Goal: Task Accomplishment & Management: Use online tool/utility

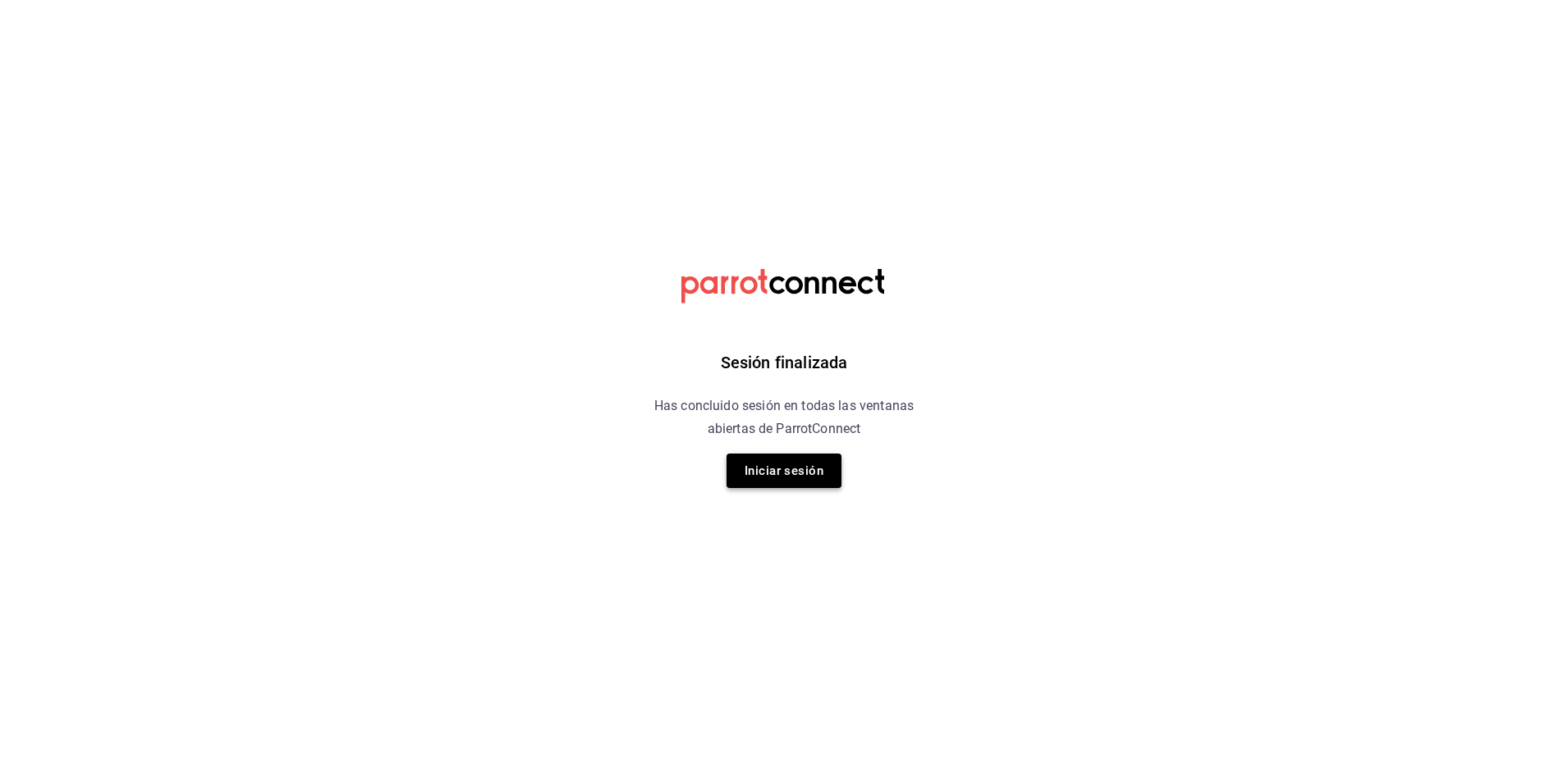
click at [775, 471] on button "Iniciar sesión" at bounding box center [784, 471] width 115 height 34
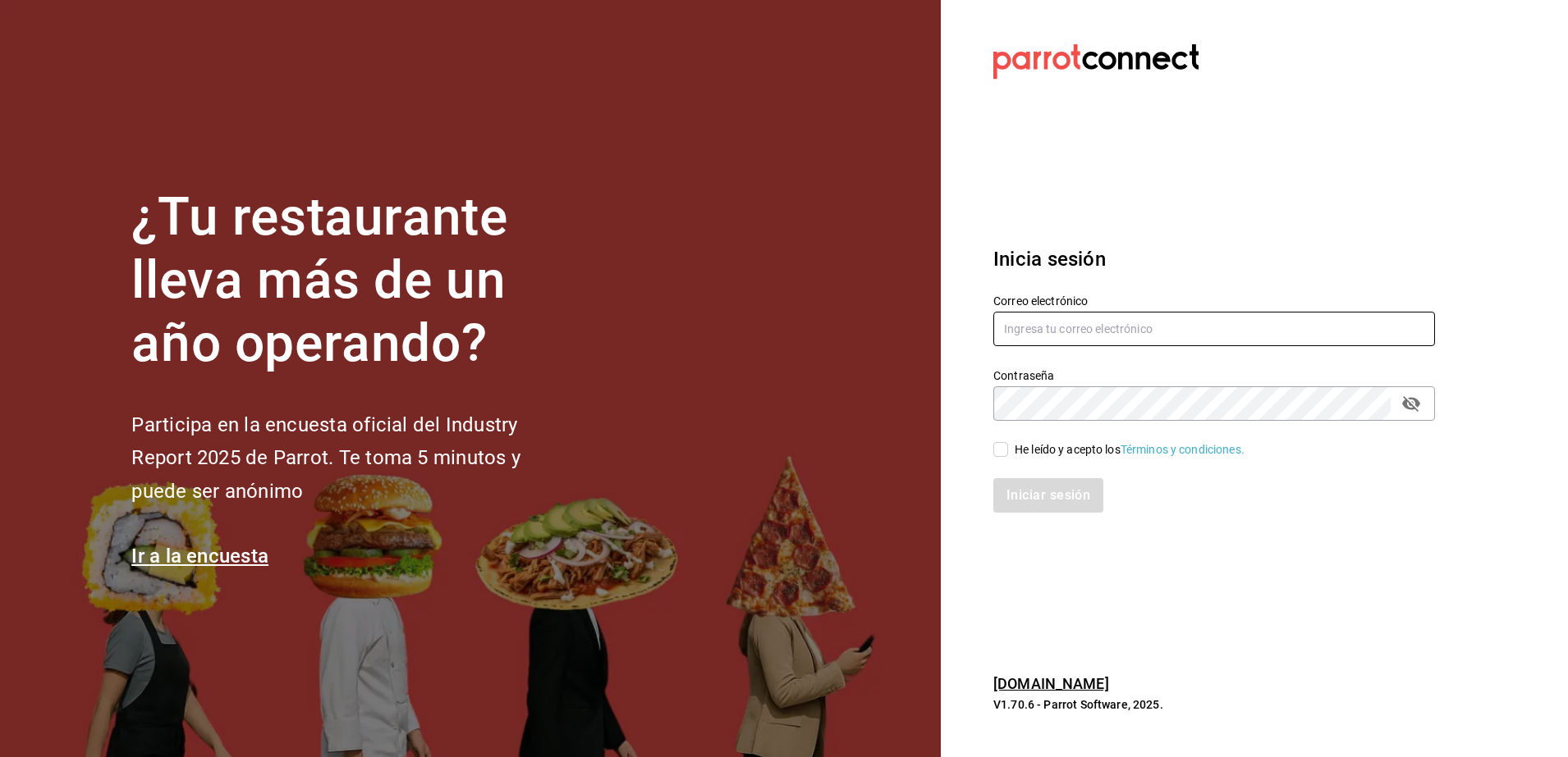
type input "[EMAIL_ADDRESS][DOMAIN_NAME]"
click at [1006, 448] on input "He leído y acepto los Términos y condiciones." at bounding box center [1001, 450] width 15 height 15
checkbox input "true"
click at [1029, 488] on button "Iniciar sesión" at bounding box center [1049, 495] width 112 height 34
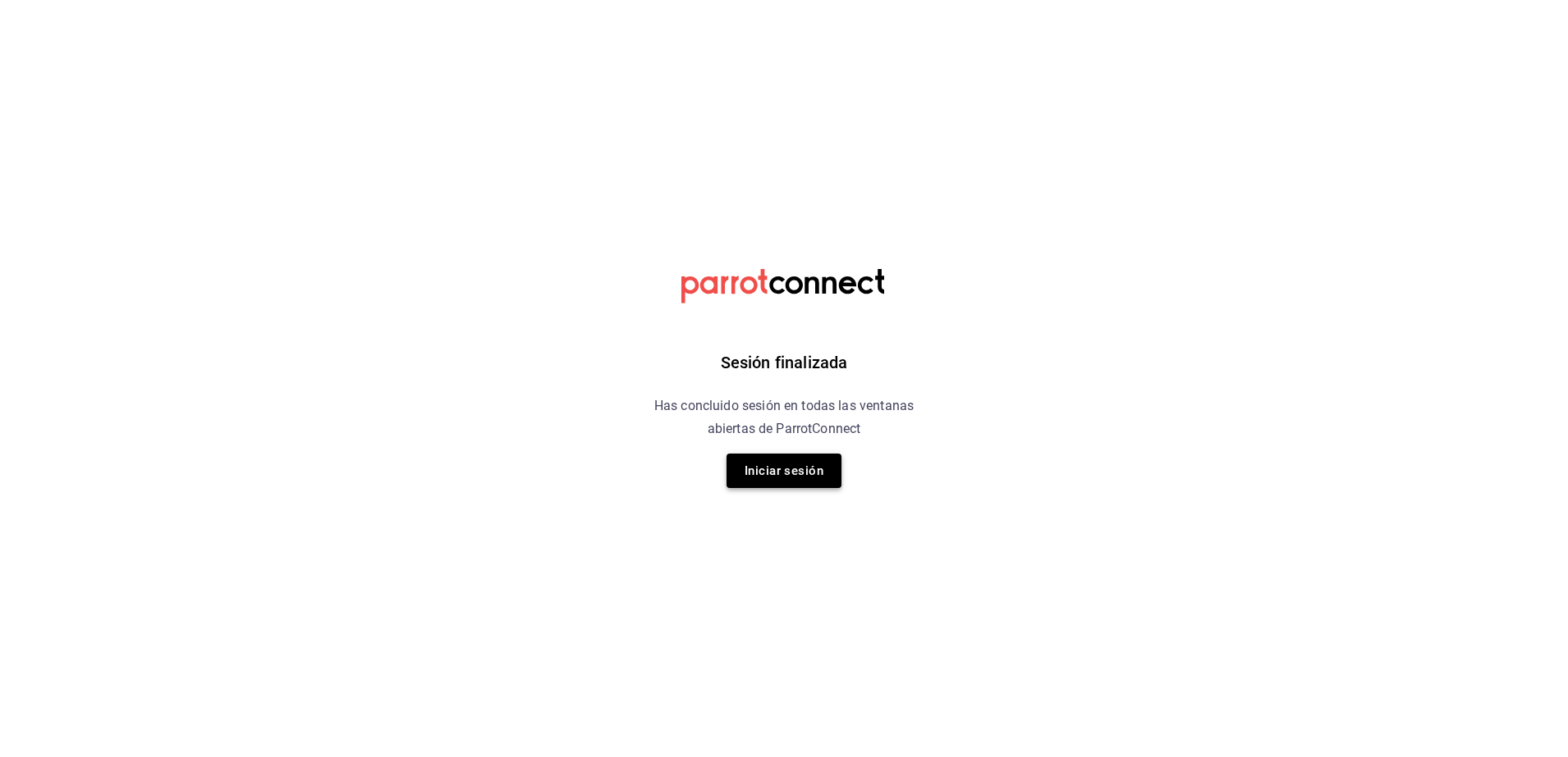
click at [795, 466] on button "Iniciar sesión" at bounding box center [784, 471] width 115 height 34
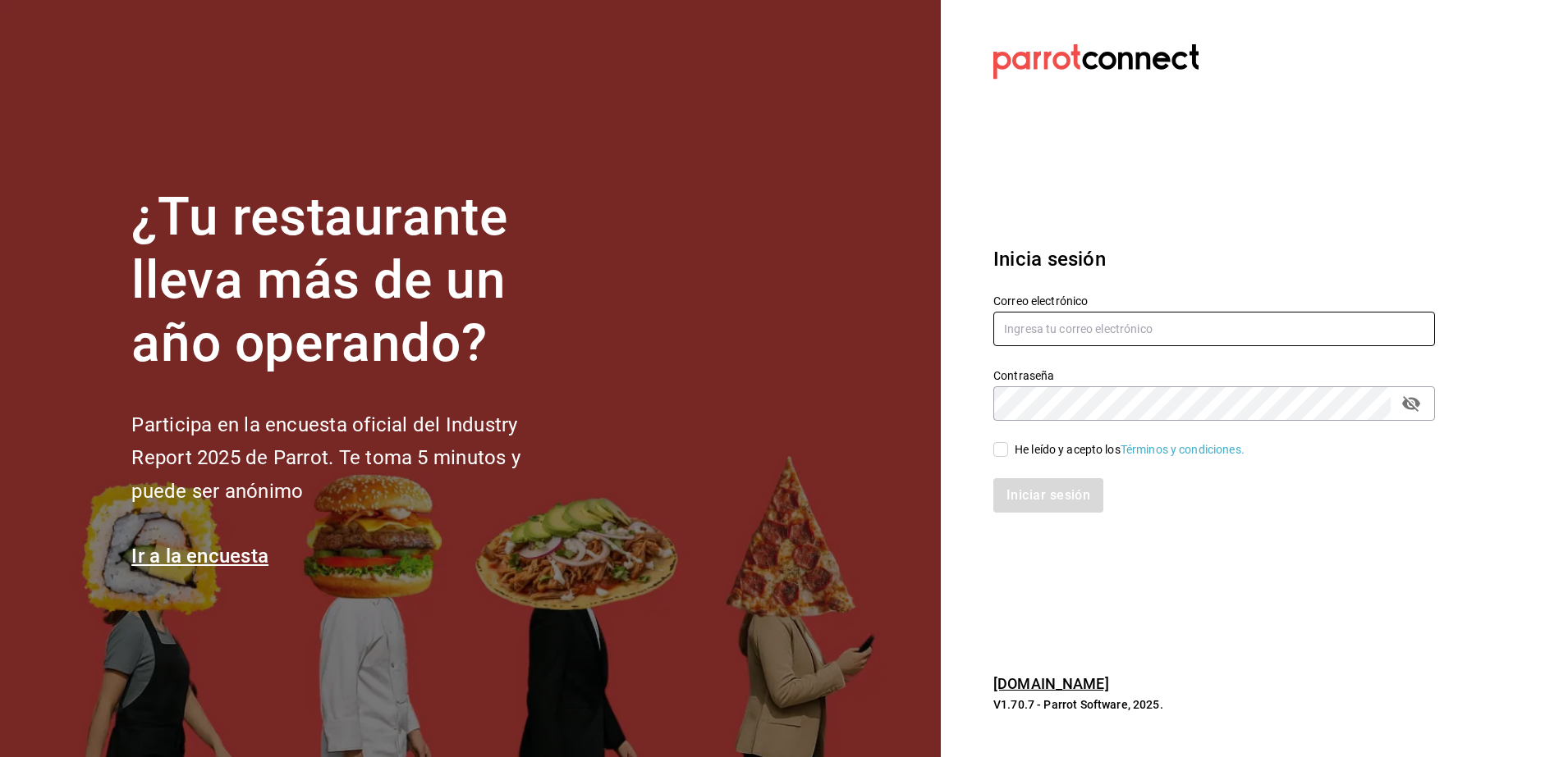
type input "ivogerardo_hdz@hotmail.com"
click at [1002, 447] on input "He leído y acepto los Términos y condiciones." at bounding box center [1001, 450] width 15 height 15
checkbox input "true"
click at [1018, 512] on button "Iniciar sesión" at bounding box center [1049, 495] width 112 height 34
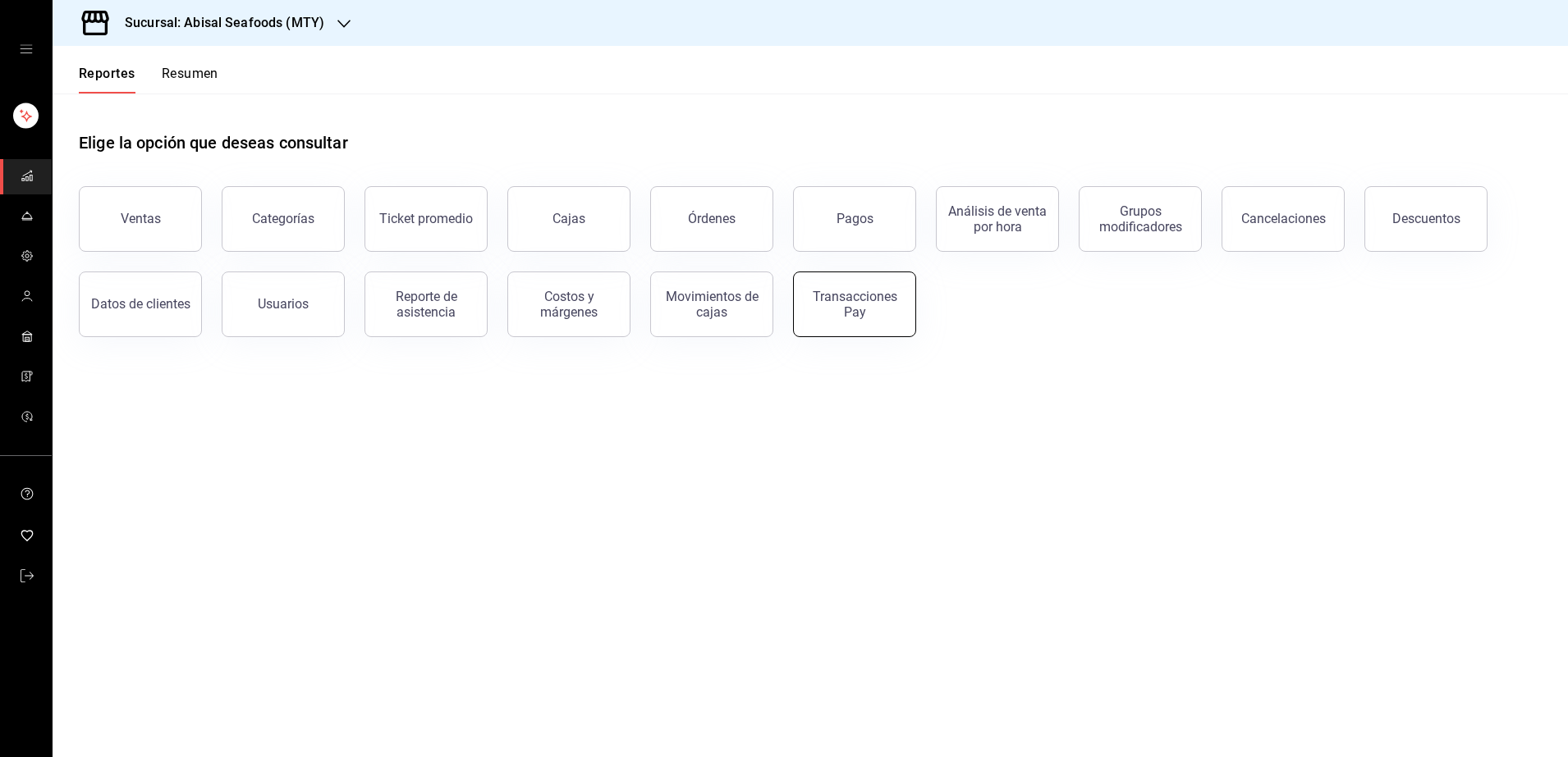
click at [880, 320] on button "Transacciones Pay" at bounding box center [855, 304] width 123 height 66
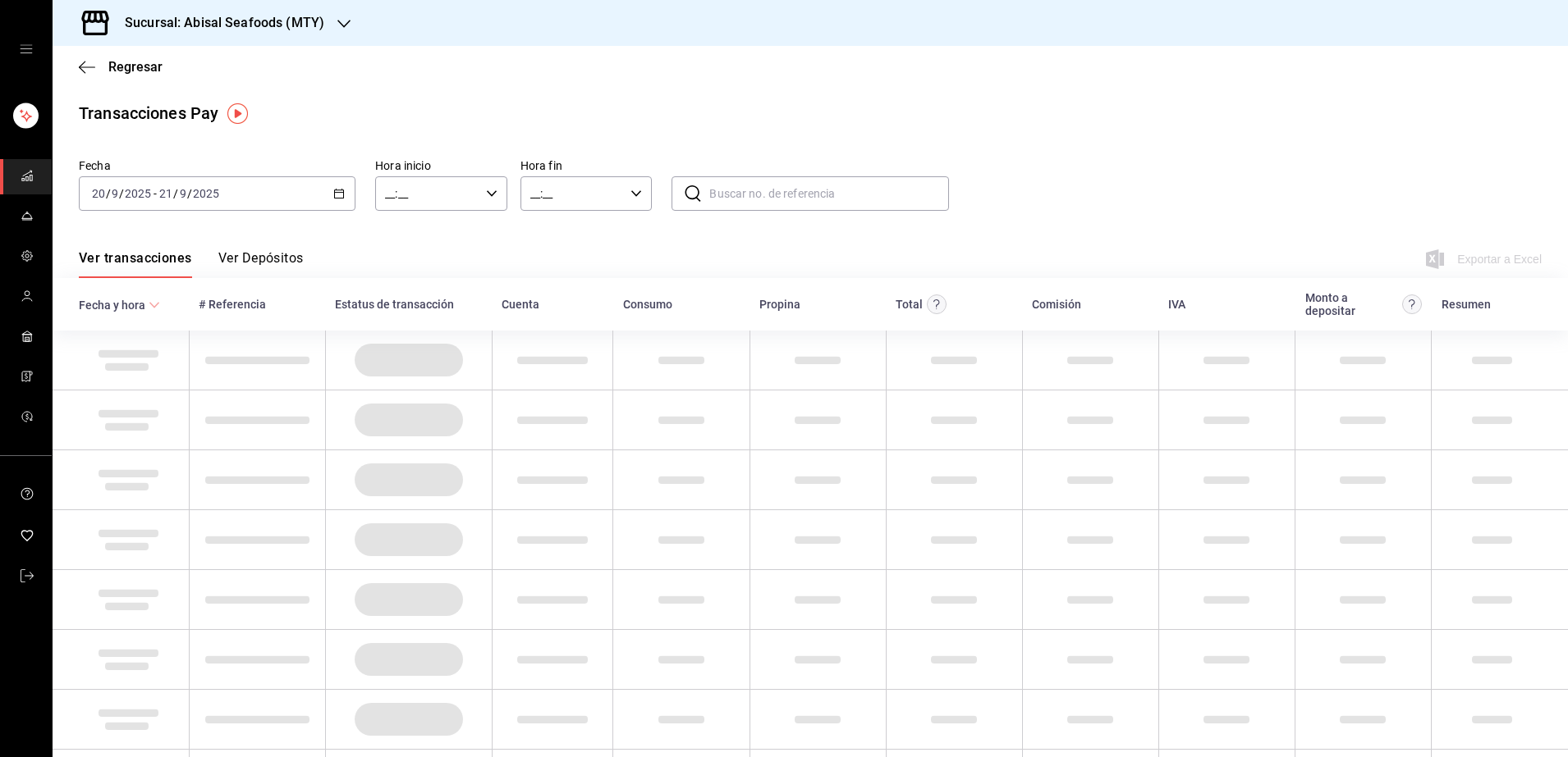
type input "00:00"
type input "23:59"
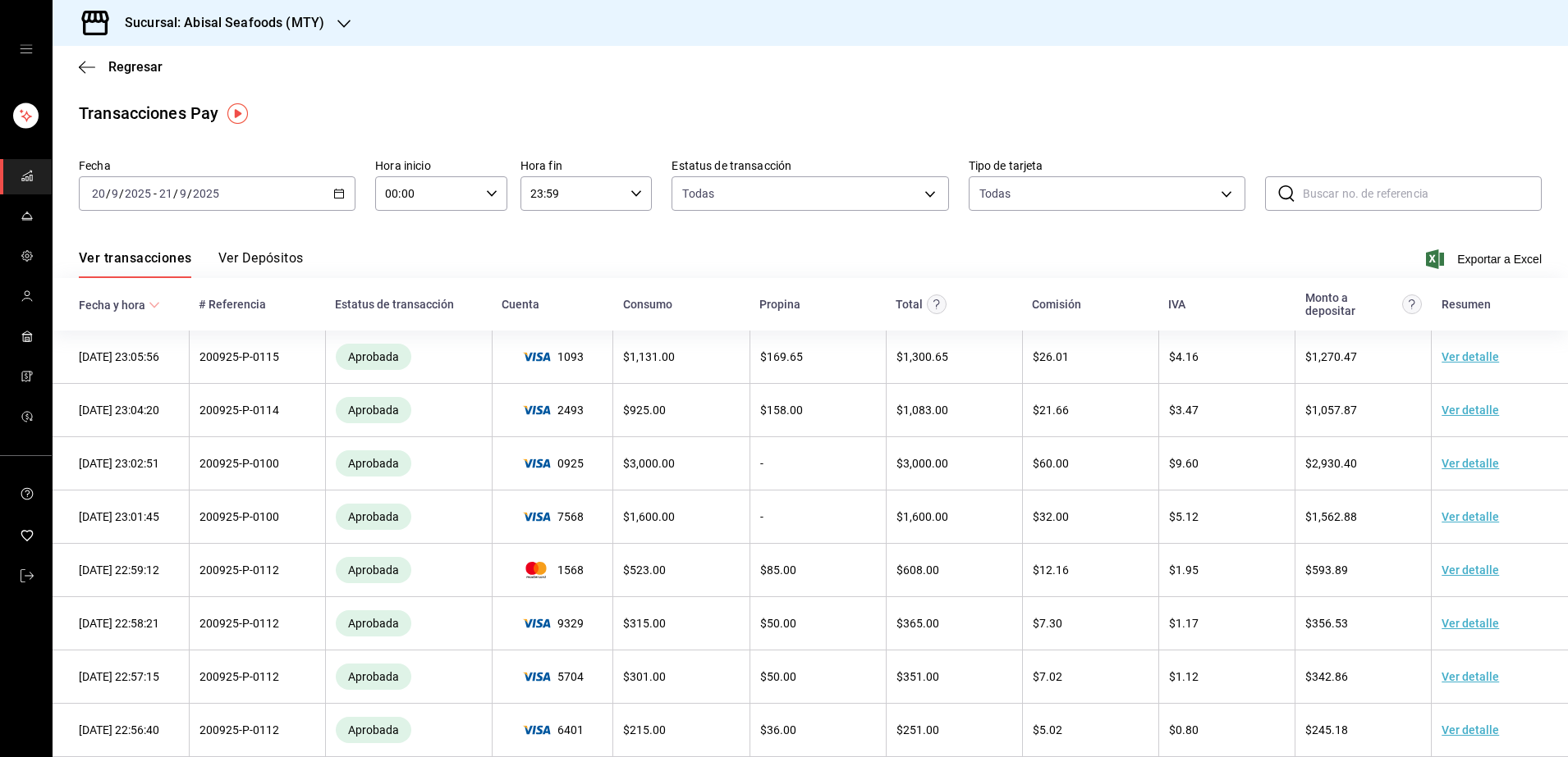
click at [251, 194] on div "2025-09-20 20 / 9 / 2025 - 2025-09-21 21 / 9 / 2025" at bounding box center [217, 193] width 277 height 34
click at [121, 431] on span "Rango de fechas" at bounding box center [156, 427] width 127 height 17
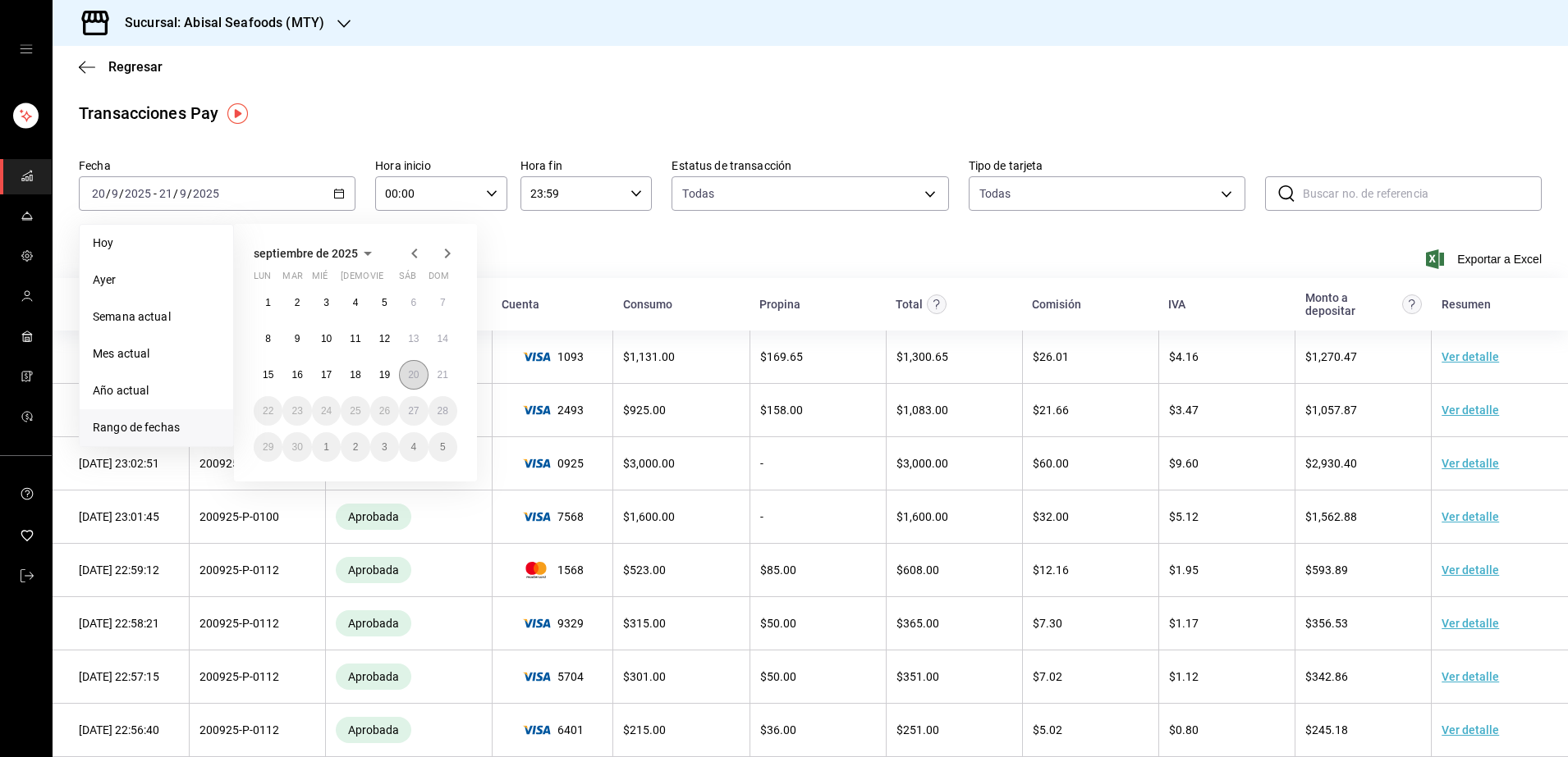
click at [416, 374] on abbr "20" at bounding box center [413, 375] width 11 height 12
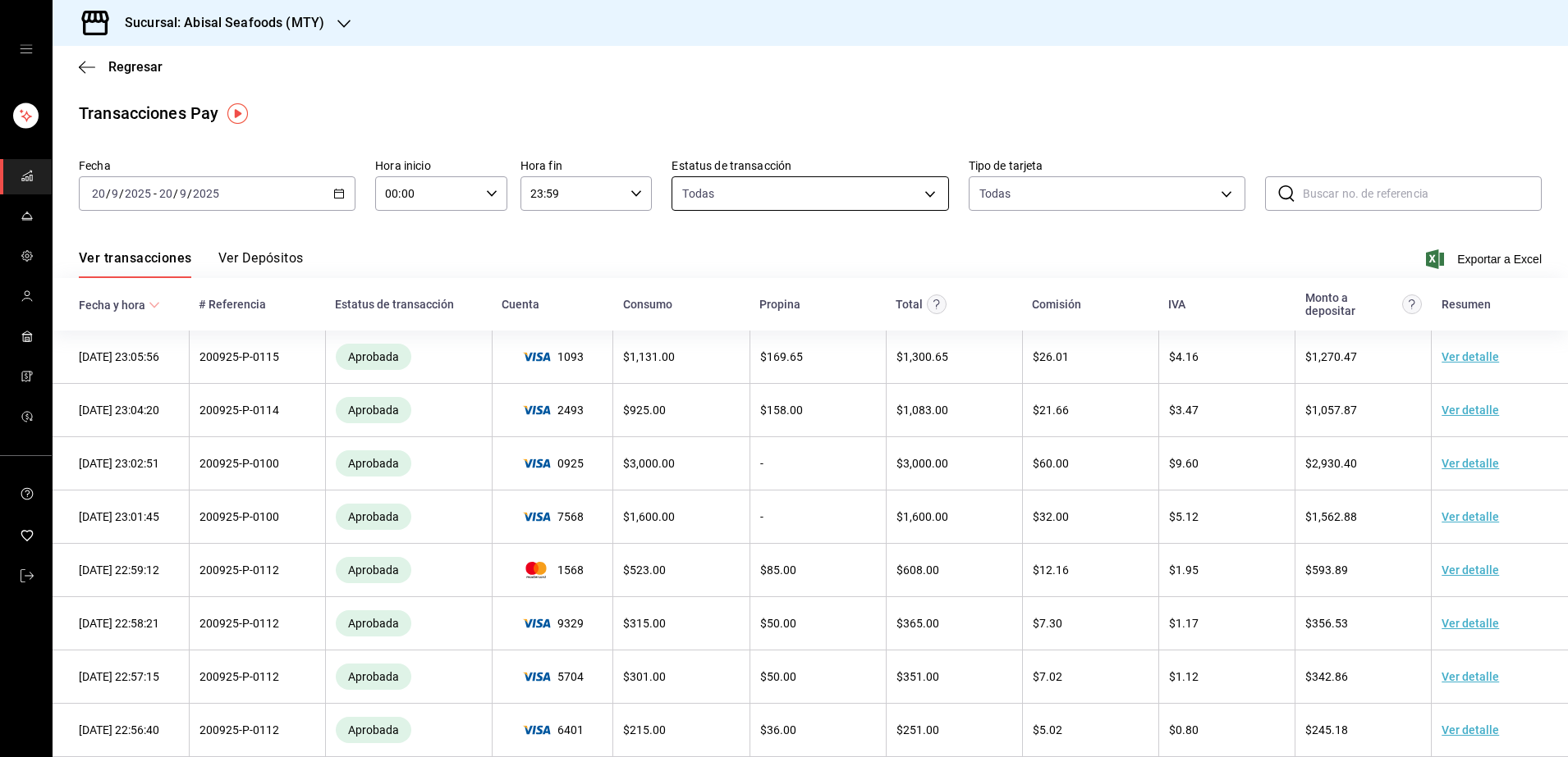
click at [915, 197] on body "Sucursal: Abisal Seafoods (MTY) Regresar Transacciones Pay Fecha 2025-09-20 20 …" at bounding box center [784, 378] width 1568 height 757
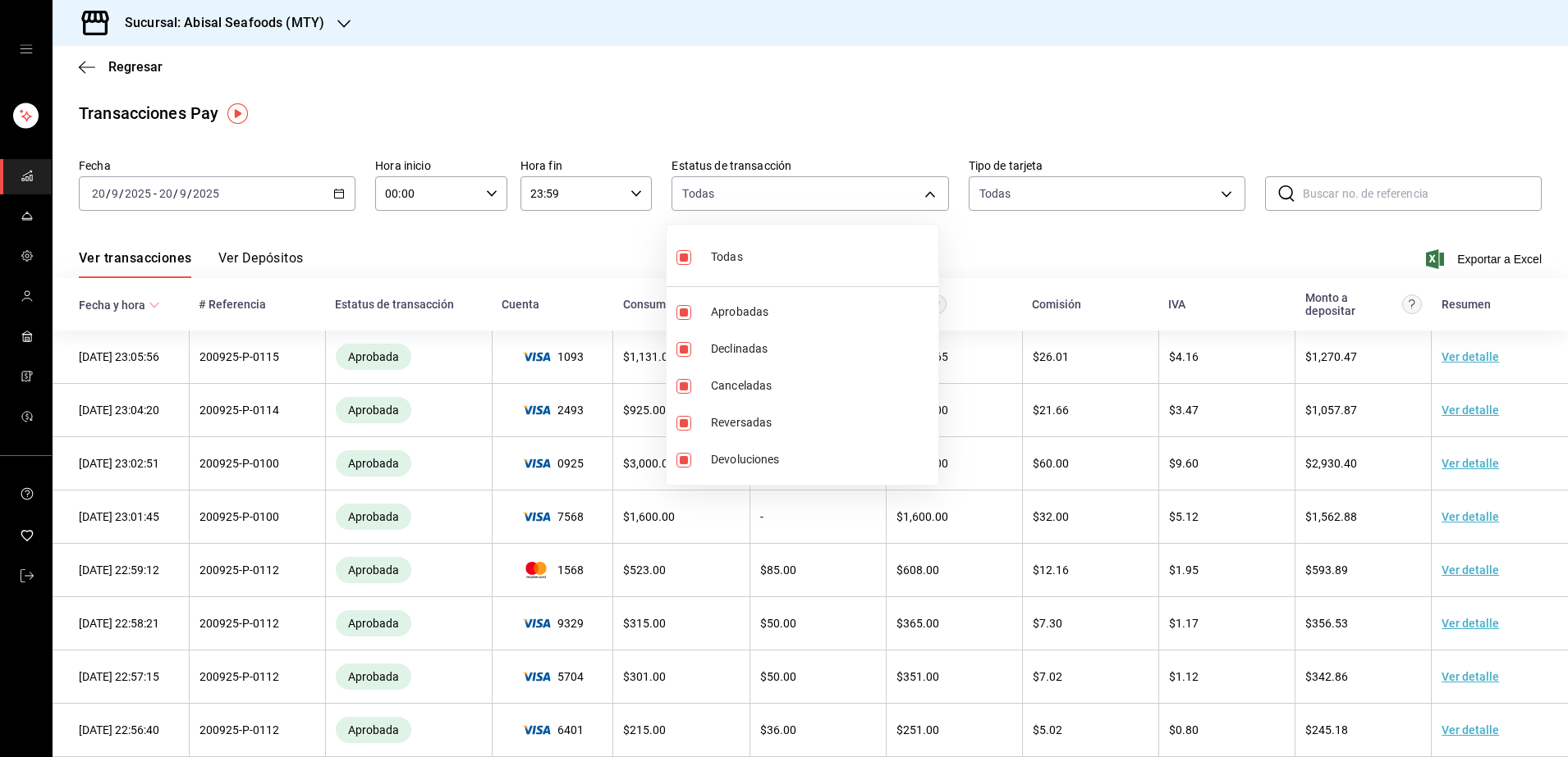
click at [685, 258] on input "checkbox" at bounding box center [684, 257] width 15 height 15
checkbox input "false"
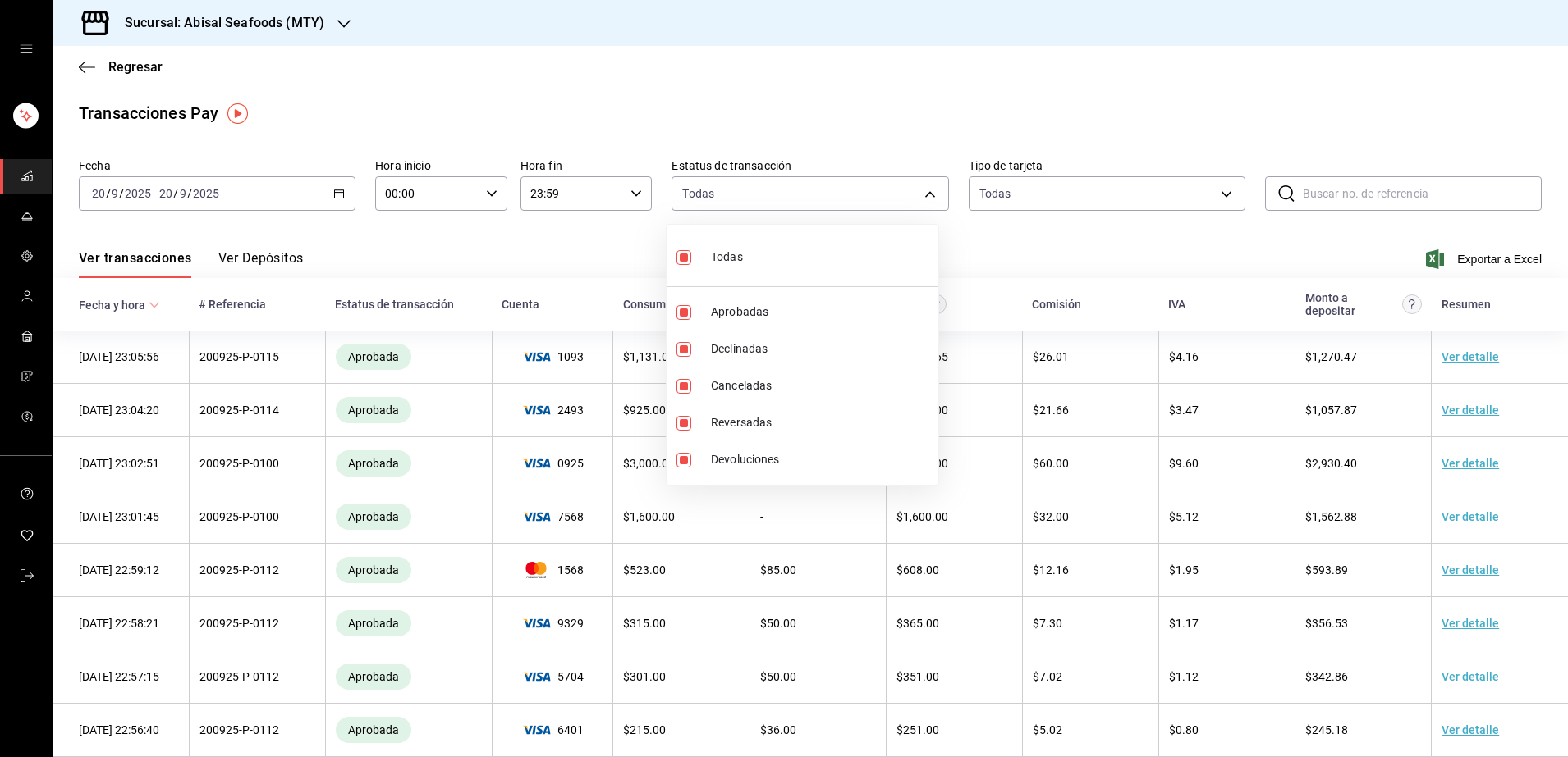
checkbox input "false"
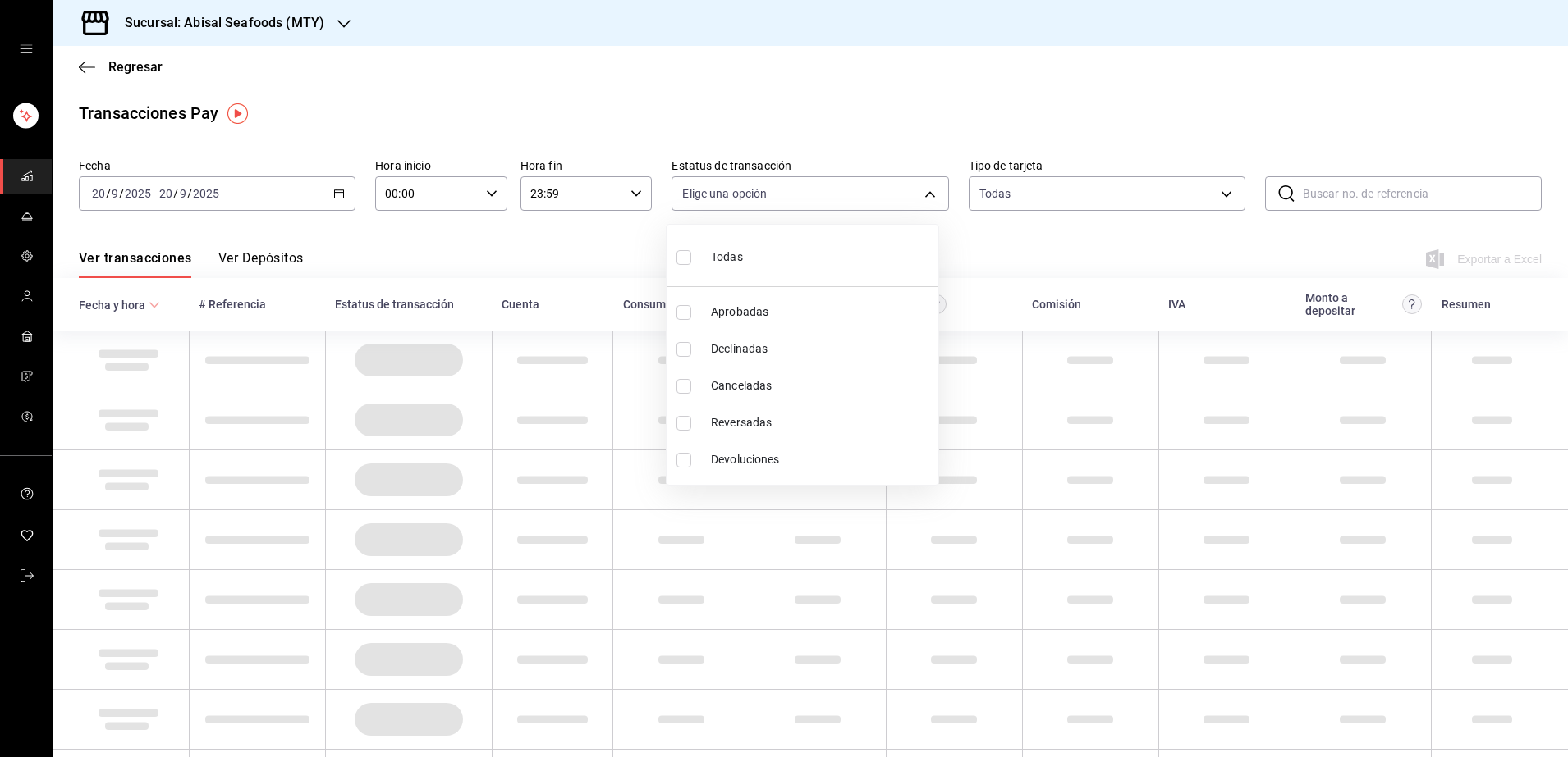
click at [682, 304] on li "Aprobadas" at bounding box center [802, 312] width 272 height 37
type input "approved"
checkbox input "true"
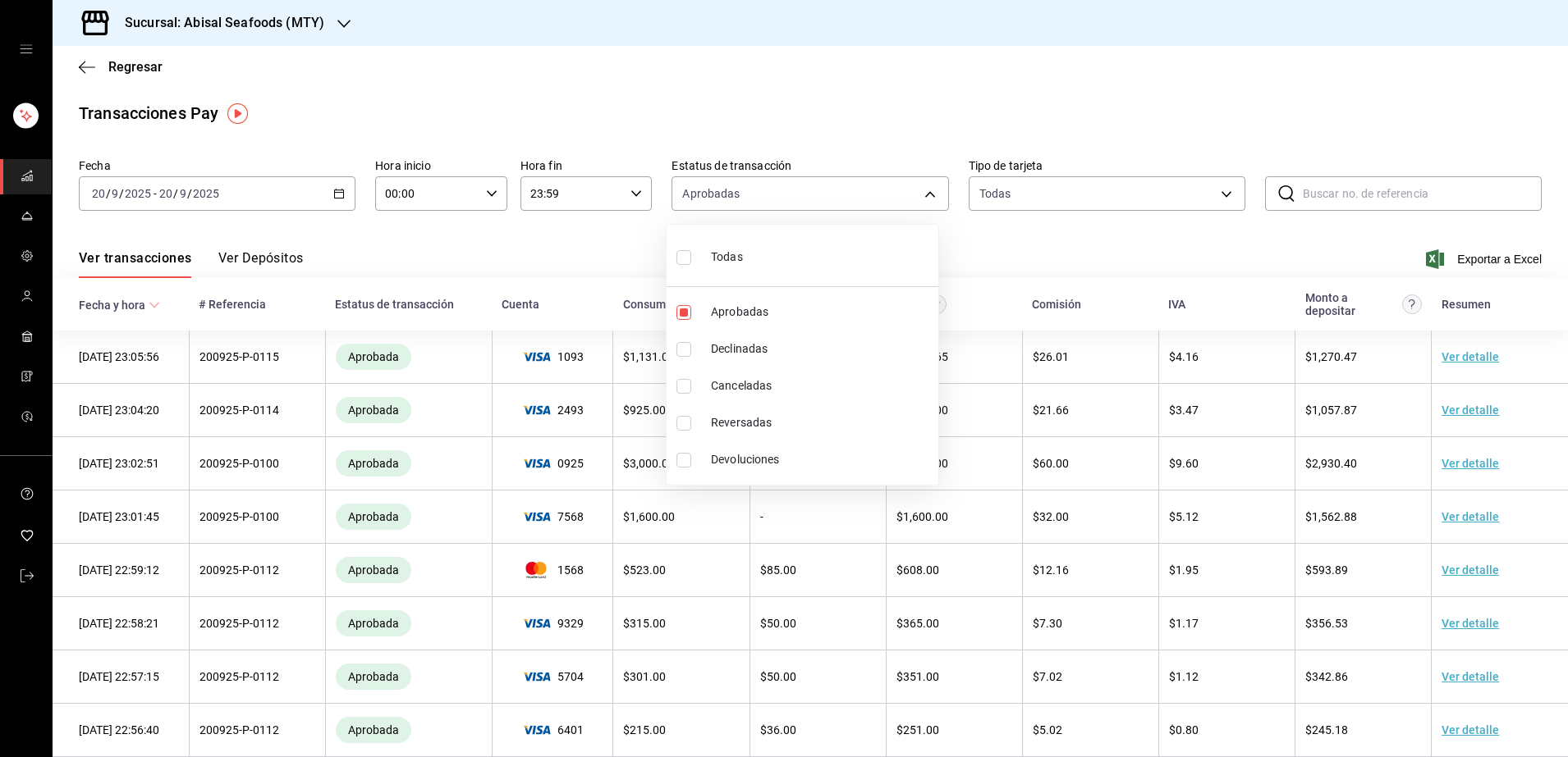
click at [1306, 237] on div at bounding box center [784, 378] width 1568 height 757
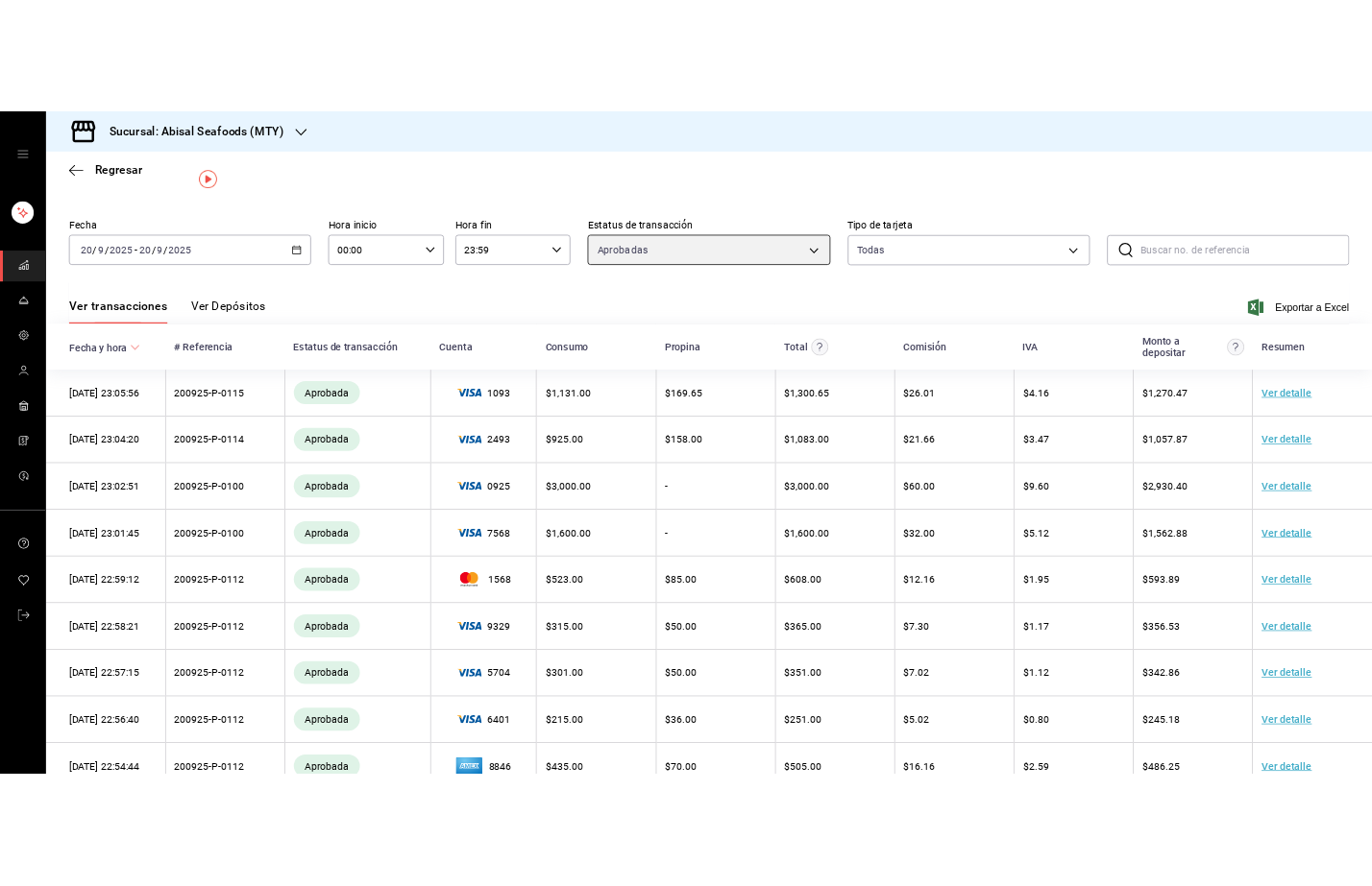
scroll to position [42, 0]
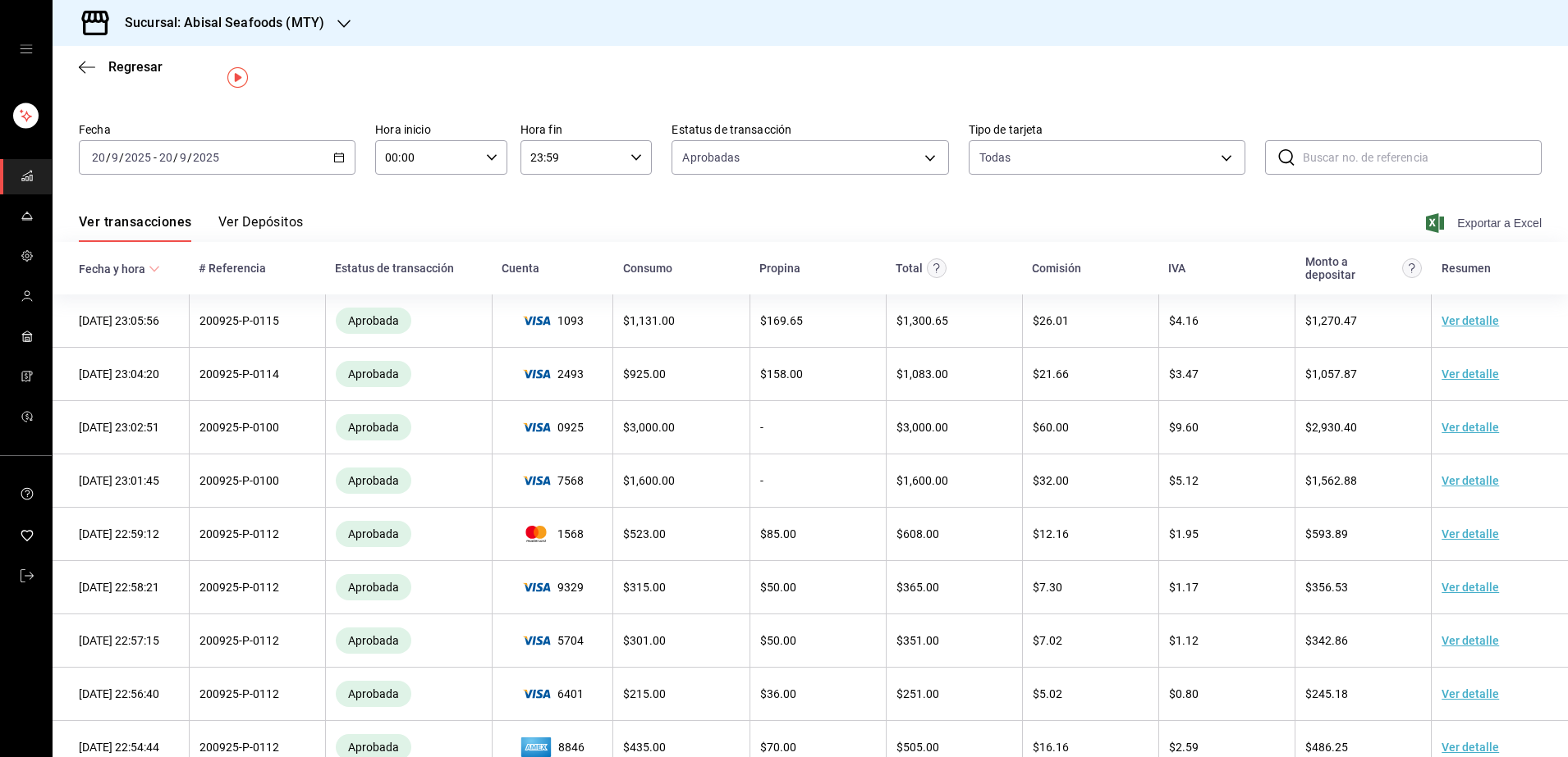
click at [1427, 217] on icon "button" at bounding box center [1435, 223] width 18 height 20
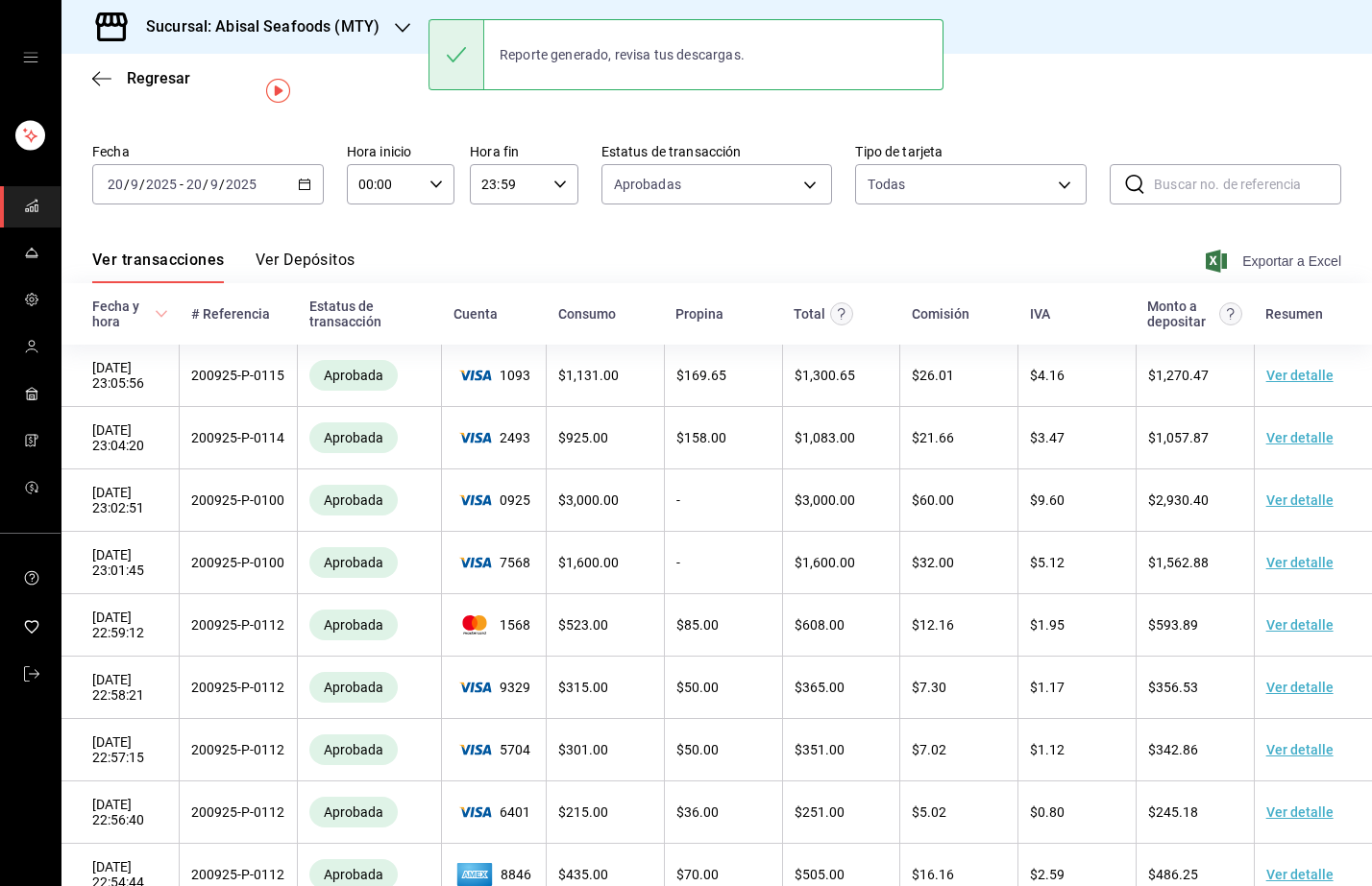
click at [404, 27] on icon "button" at bounding box center [403, 28] width 16 height 10
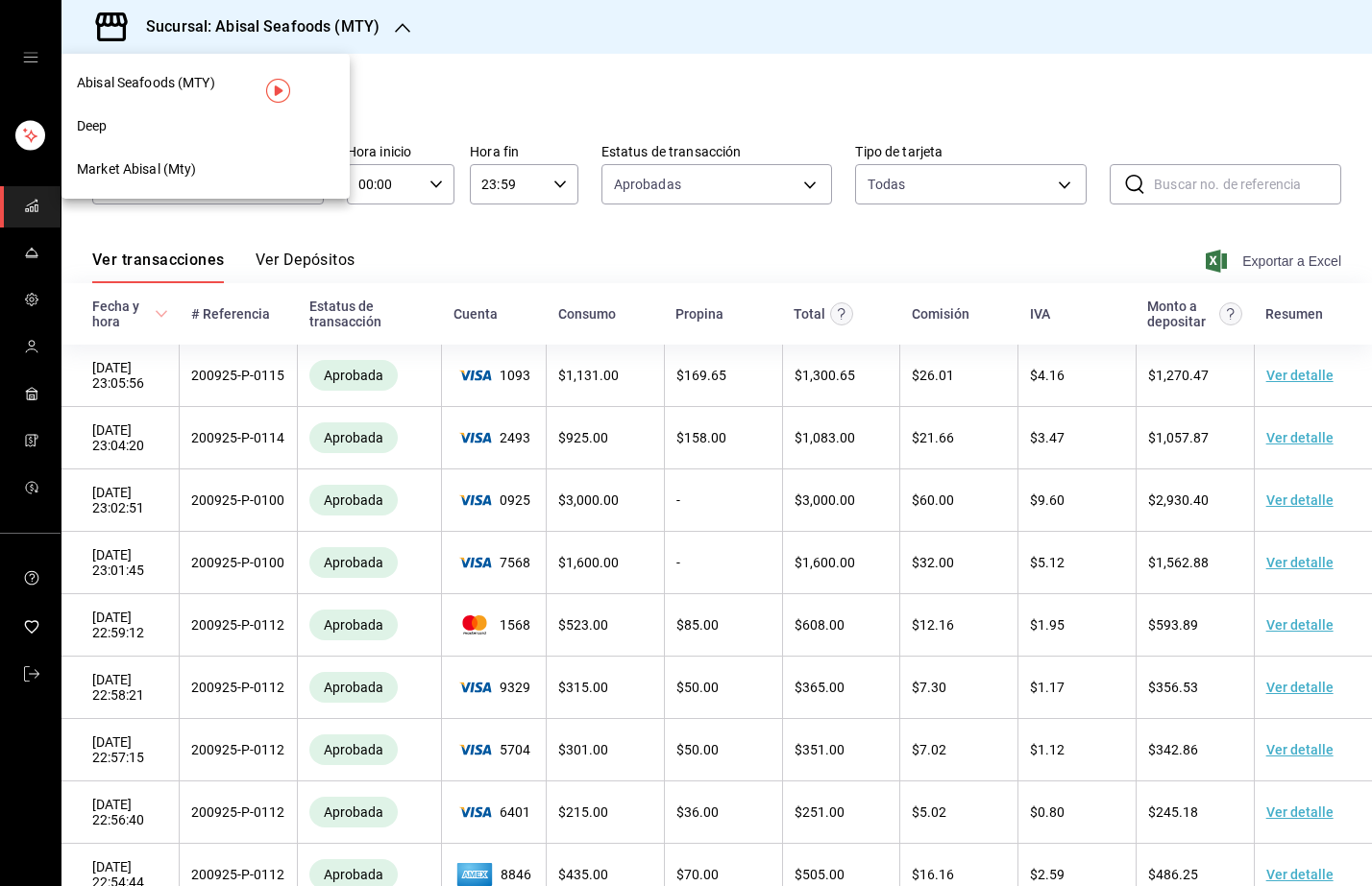
click at [119, 127] on div "Deep" at bounding box center [206, 126] width 257 height 20
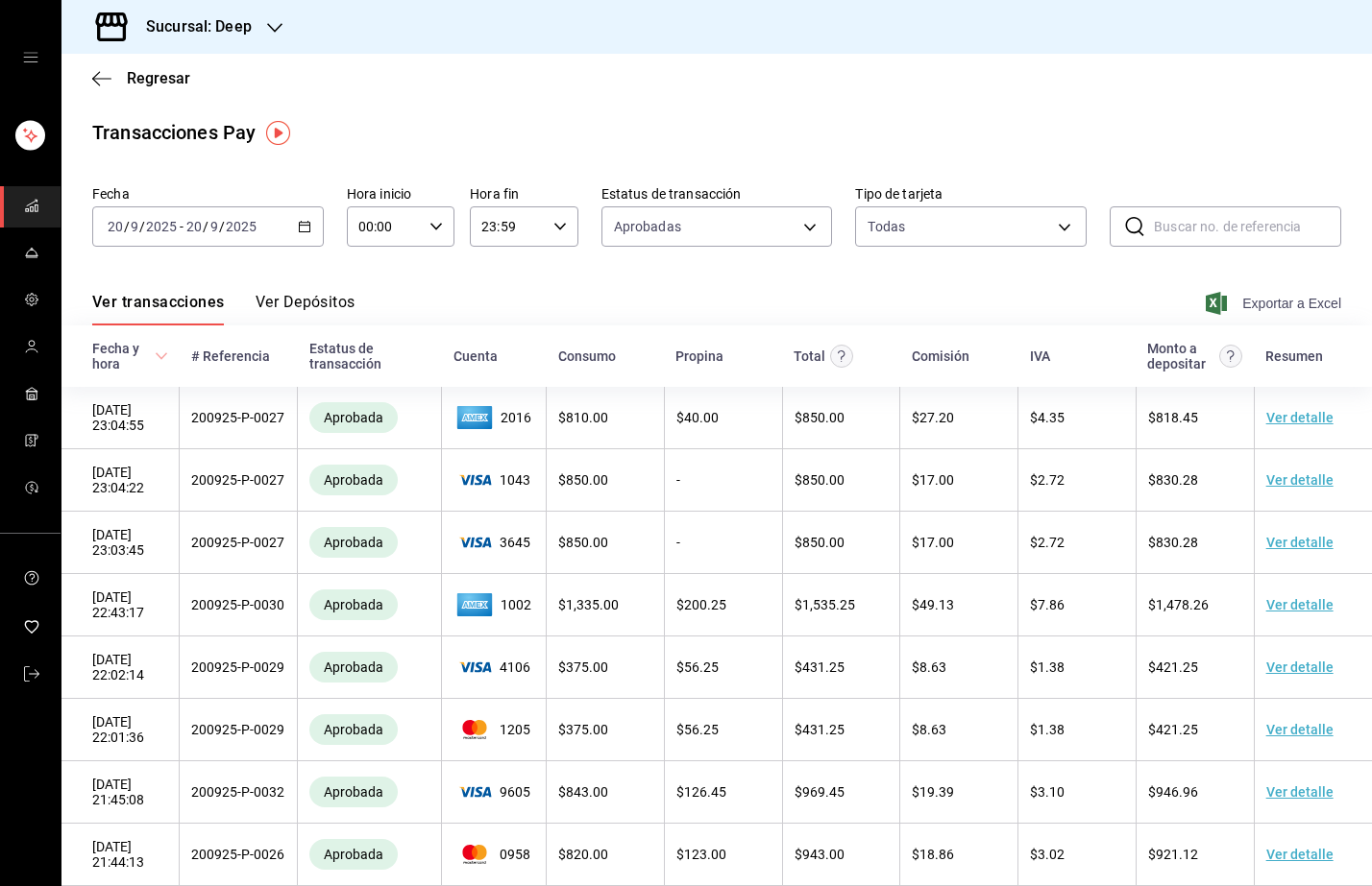
click at [1274, 305] on span "Exportar a Excel" at bounding box center [1274, 303] width 132 height 23
